Goal: Task Accomplishment & Management: Manage account settings

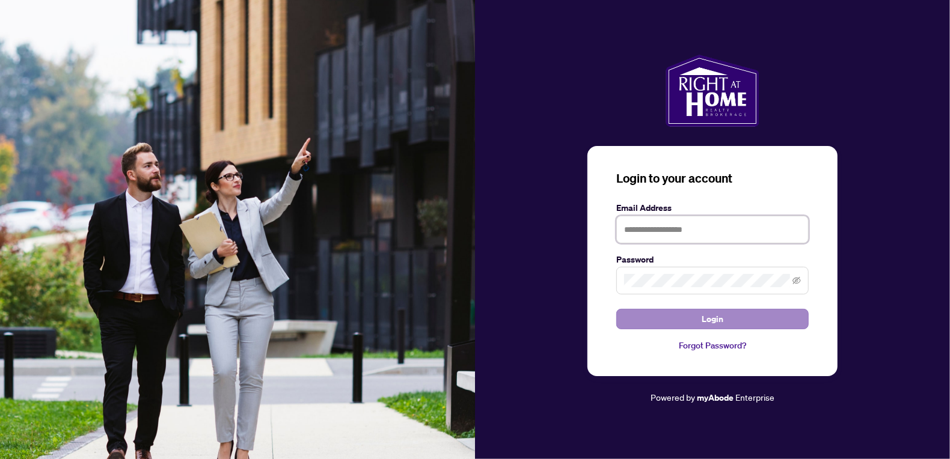
type input "**********"
click at [701, 317] on button "Login" at bounding box center [712, 319] width 192 height 20
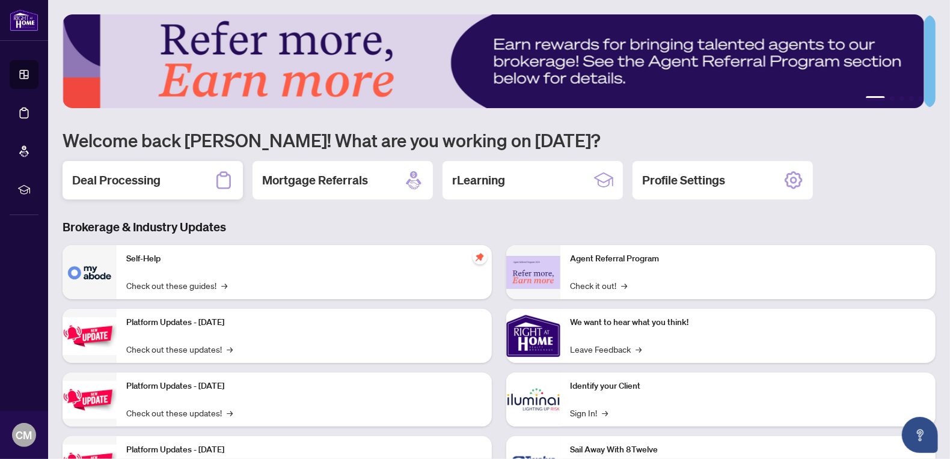
click at [124, 179] on h2 "Deal Processing" at bounding box center [116, 180] width 88 height 17
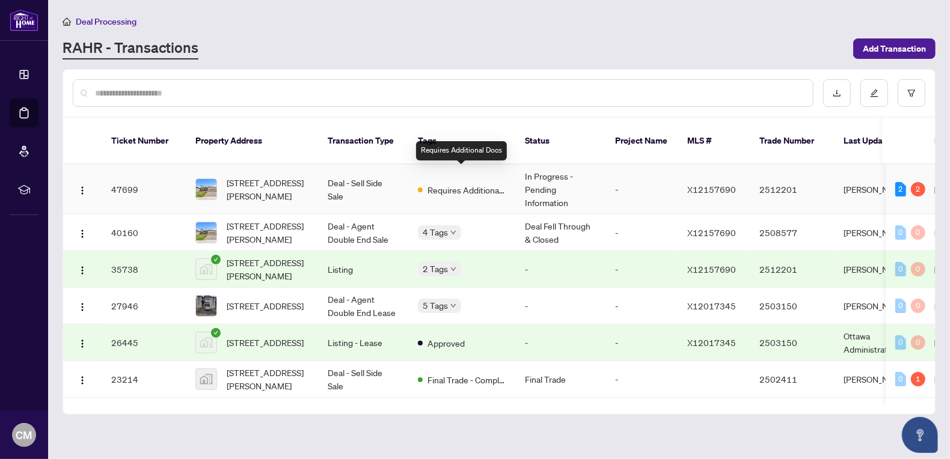
click at [476, 183] on span "Requires Additional Docs" at bounding box center [467, 189] width 78 height 13
click at [476, 177] on main "Deal Processing [PERSON_NAME] - Transactions Add Transaction Ticket Number Prop…" at bounding box center [499, 229] width 902 height 459
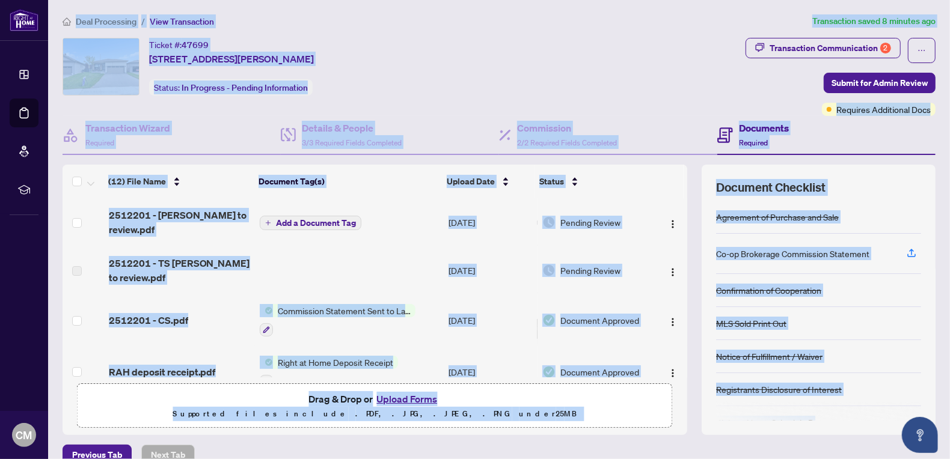
click at [396, 262] on td at bounding box center [349, 271] width 189 height 48
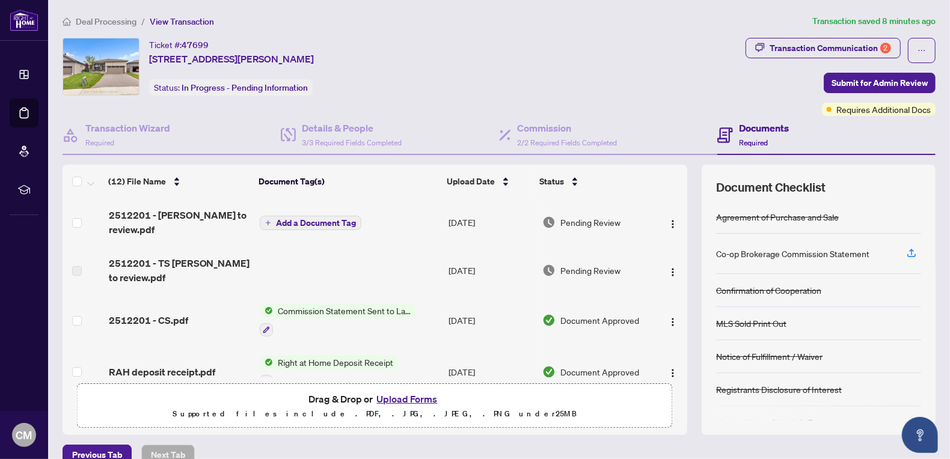
click at [340, 310] on span "Commission Statement Sent to Lawyer" at bounding box center [344, 310] width 143 height 13
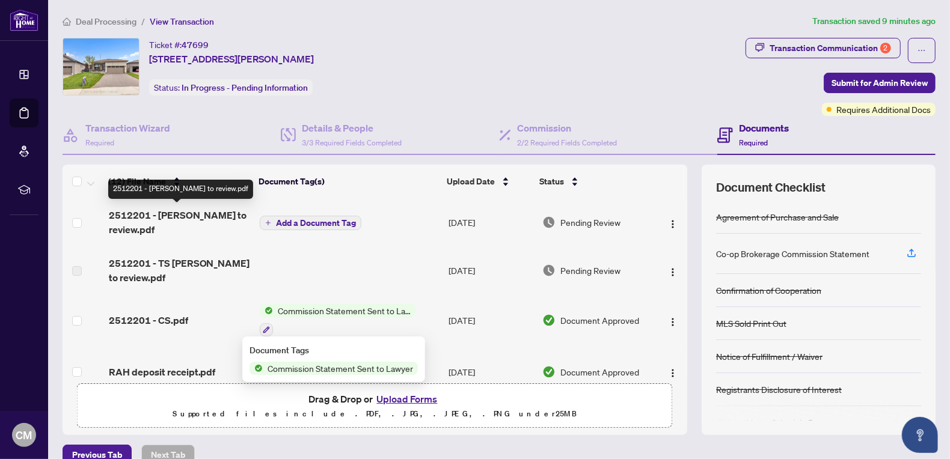
click at [194, 213] on span "2512201 - [PERSON_NAME] to review.pdf" at bounding box center [179, 222] width 141 height 29
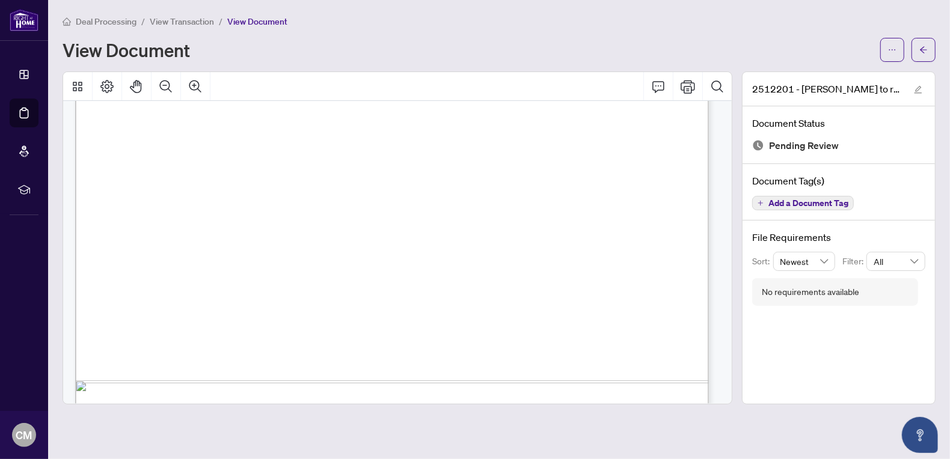
scroll to position [536, 0]
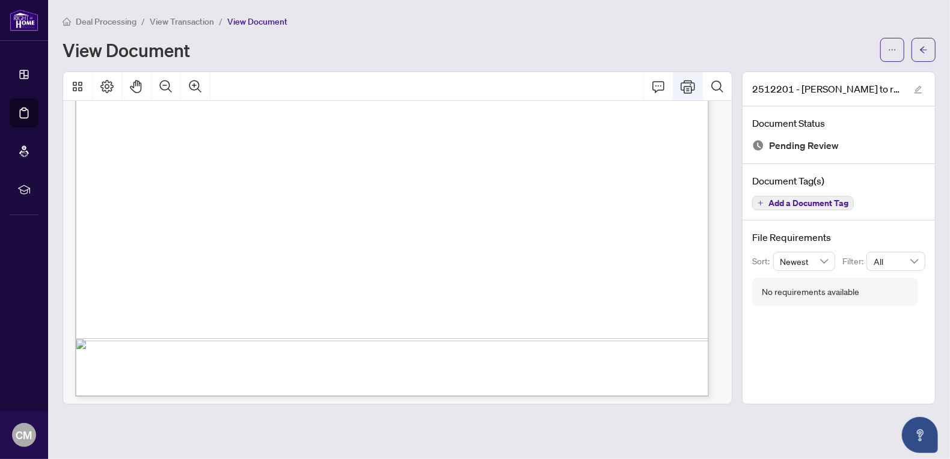
click at [690, 88] on icon "Print" at bounding box center [688, 86] width 14 height 13
